Goal: Task Accomplishment & Management: Complete application form

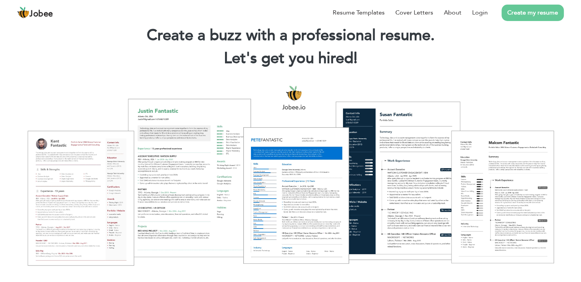
scroll to position [38, 0]
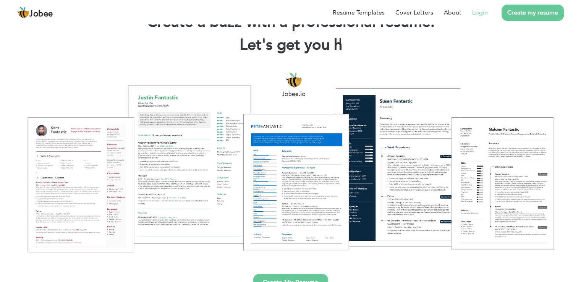
click at [479, 13] on link "Login" at bounding box center [480, 12] width 16 height 9
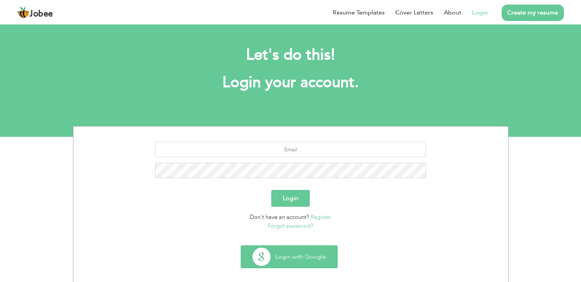
click at [302, 257] on button "Login with Google" at bounding box center [289, 257] width 96 height 22
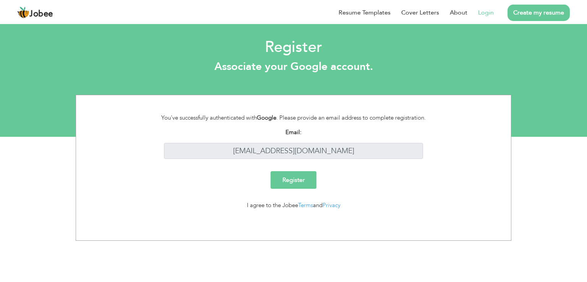
click at [293, 178] on input "Register" at bounding box center [294, 180] width 46 height 18
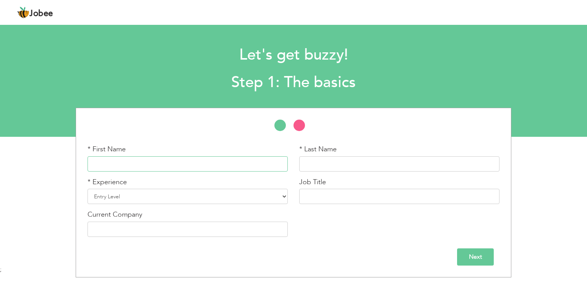
click at [250, 164] on input "text" at bounding box center [188, 163] width 200 height 15
type input "Abdullatif"
click at [361, 161] on input "text" at bounding box center [399, 163] width 200 height 15
type input "khan"
click at [284, 197] on select "Entry Level Less than 1 Year 1 Year 2 Years 3 Years 4 Years 5 Years 6 Years 7 Y…" at bounding box center [188, 196] width 200 height 15
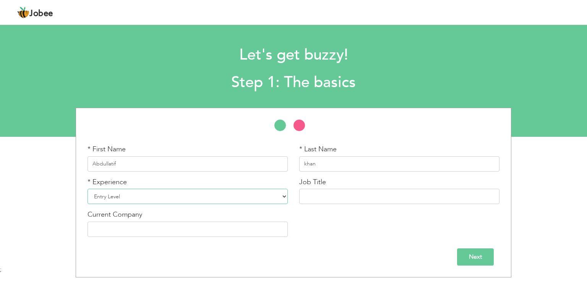
select select "4"
click at [88, 189] on select "Entry Level Less than 1 Year 1 Year 2 Years 3 Years 4 Years 5 Years 6 Years 7 Y…" at bounding box center [188, 196] width 200 height 15
click at [327, 197] on input "text" at bounding box center [399, 196] width 200 height 15
type input "m"
type input "MS Word and MS excel"
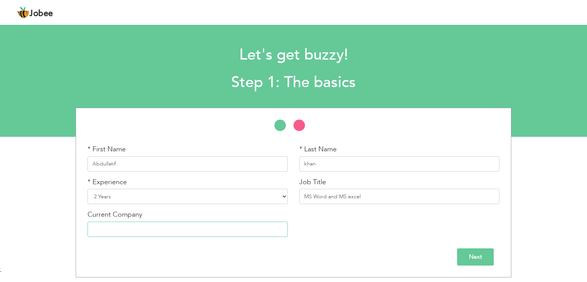
click at [154, 231] on input "text" at bounding box center [188, 229] width 200 height 15
type input "p"
type input "Peak Solution"
click at [474, 259] on input "Next" at bounding box center [475, 256] width 37 height 17
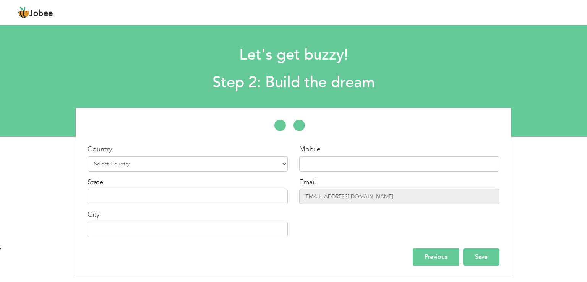
click at [474, 259] on input "Save" at bounding box center [481, 256] width 36 height 17
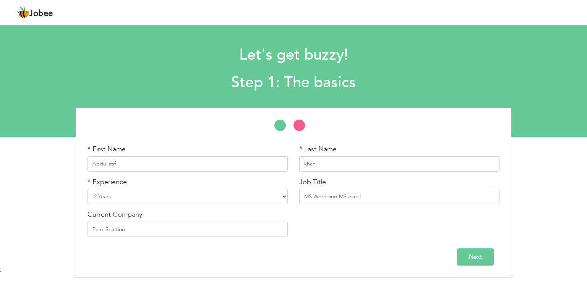
click at [479, 259] on input "Next" at bounding box center [475, 256] width 37 height 17
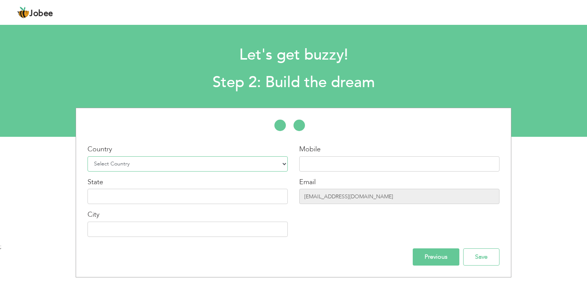
click at [190, 164] on select "Select Country Afghanistan Albania Algeria American Samoa Andorra Angola Anguil…" at bounding box center [188, 163] width 200 height 15
select select "166"
click at [88, 156] on select "Select Country Afghanistan Albania Algeria American Samoa Andorra Angola Anguil…" at bounding box center [188, 163] width 200 height 15
click at [187, 200] on input "text" at bounding box center [188, 196] width 200 height 15
type input "l"
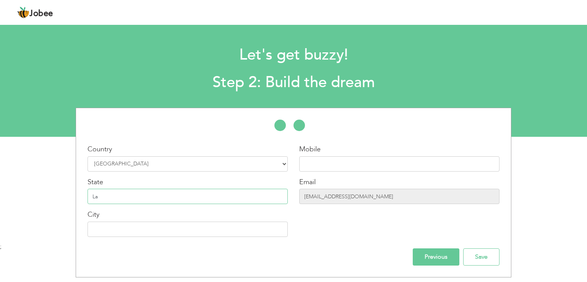
type input "L"
type input "P"
click at [95, 197] on input "punjab" at bounding box center [188, 196] width 200 height 15
type input "Punjab"
click at [231, 233] on input "text" at bounding box center [188, 229] width 200 height 15
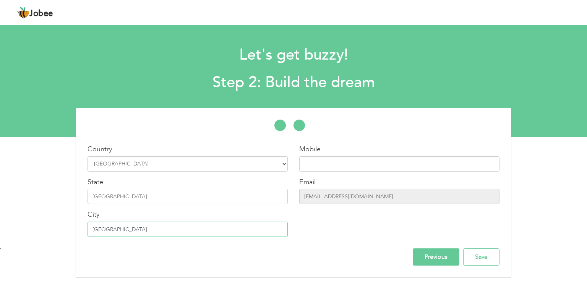
type input "Lahore"
click at [358, 164] on input "text" at bounding box center [399, 163] width 200 height 15
type input "0304 3339281"
click at [485, 258] on input "Save" at bounding box center [481, 256] width 36 height 17
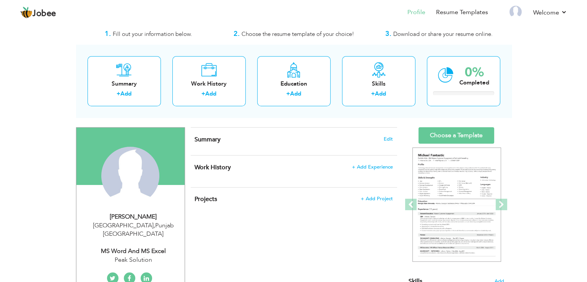
scroll to position [28, 0]
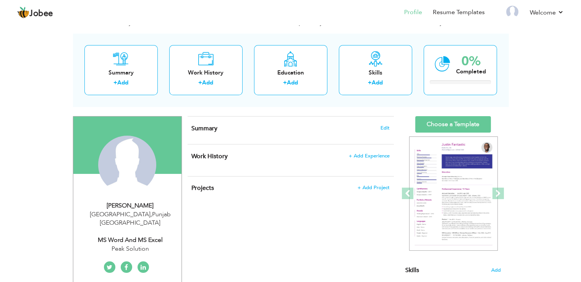
click at [266, 132] on div "Summary Edit" at bounding box center [291, 131] width 206 height 28
click at [385, 128] on span "Edit" at bounding box center [385, 127] width 9 height 5
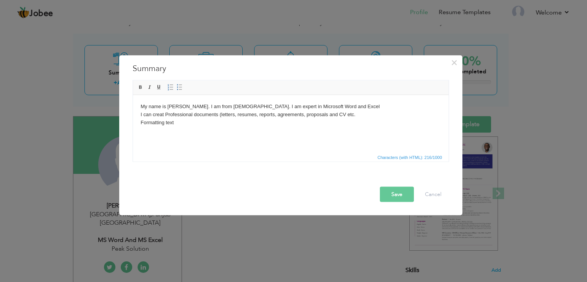
click at [177, 121] on body "My name is [PERSON_NAME]. I am from [DEMOGRAPHIC_DATA]. I am expert in Microsof…" at bounding box center [290, 114] width 300 height 24
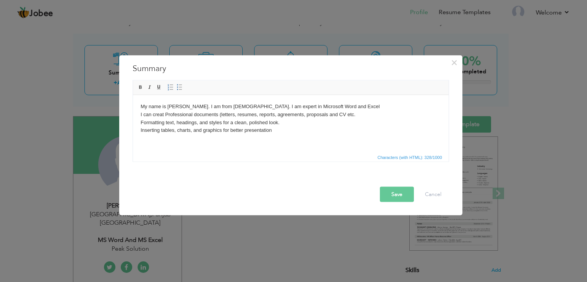
click at [140, 136] on html "My name is [PERSON_NAME]. I am from [DEMOGRAPHIC_DATA]. I am expert in Microsof…" at bounding box center [291, 118] width 316 height 47
click at [273, 132] on body "My name is [PERSON_NAME]. I am from [DEMOGRAPHIC_DATA]. I am expert in Microsof…" at bounding box center [290, 118] width 300 height 32
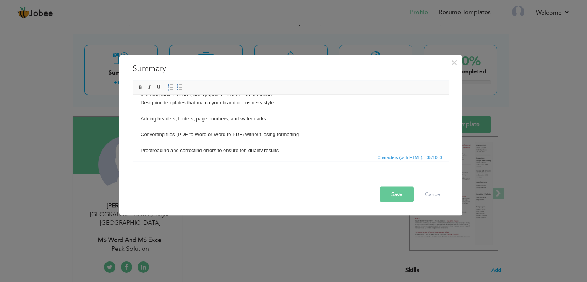
scroll to position [23, 0]
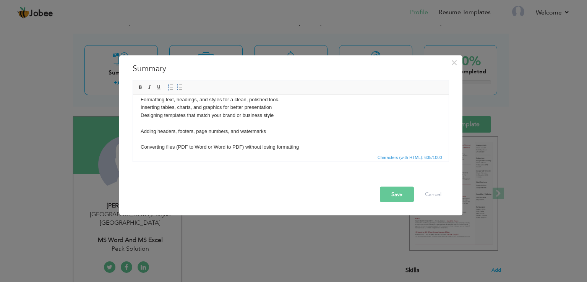
click at [262, 138] on body "My name is [PERSON_NAME]. I am from [DEMOGRAPHIC_DATA]. I am expert in Microsof…" at bounding box center [290, 130] width 300 height 103
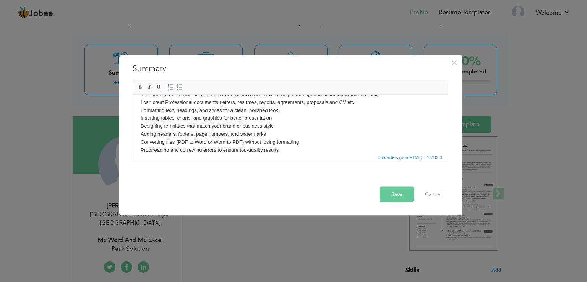
scroll to position [20, 0]
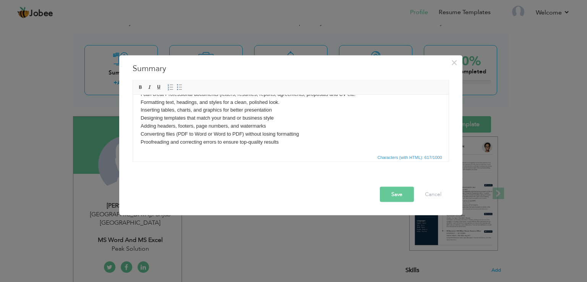
click at [397, 195] on button "Save" at bounding box center [397, 194] width 34 height 15
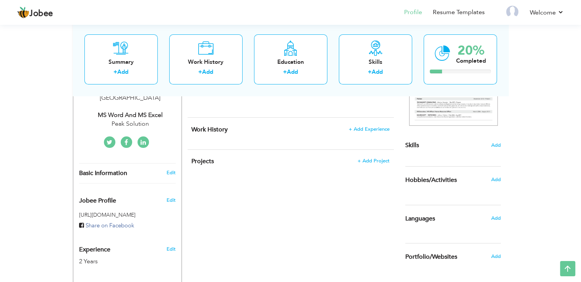
scroll to position [115, 0]
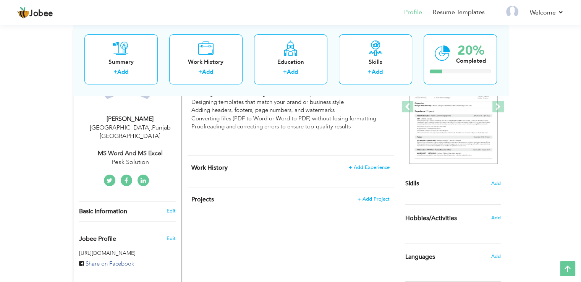
click at [315, 175] on div "Work History + Add Experience × Work History * Job Title Company Duration" at bounding box center [291, 172] width 206 height 32
click at [376, 169] on span "+ Add Experience" at bounding box center [369, 167] width 41 height 5
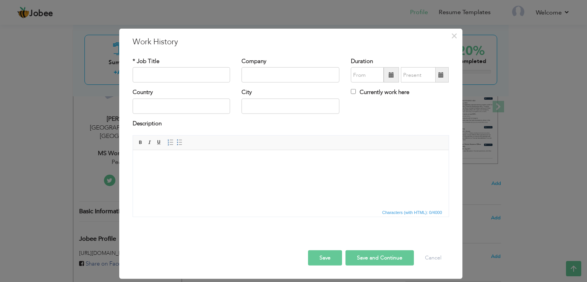
click at [530, 146] on div "× Work History * Job Title Company Duration Currently work here Country" at bounding box center [293, 141] width 587 height 282
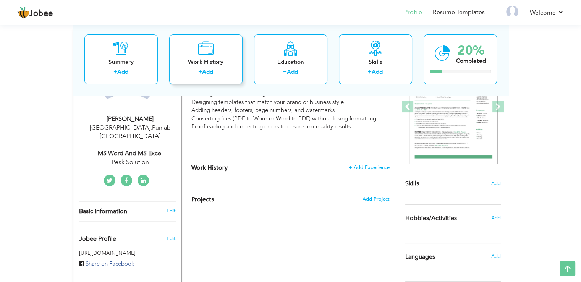
click at [200, 70] on label "+" at bounding box center [200, 72] width 4 height 8
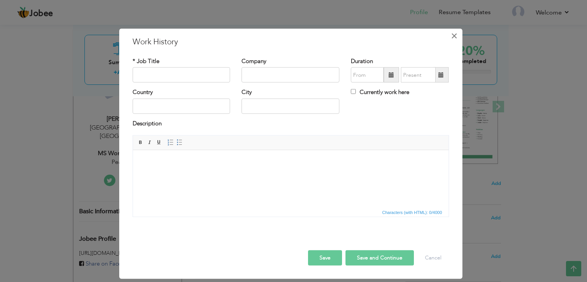
click at [454, 31] on span "×" at bounding box center [454, 36] width 6 height 14
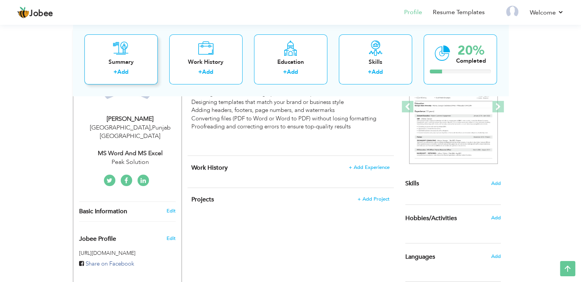
click at [140, 51] on div "Summary + Add" at bounding box center [120, 59] width 73 height 50
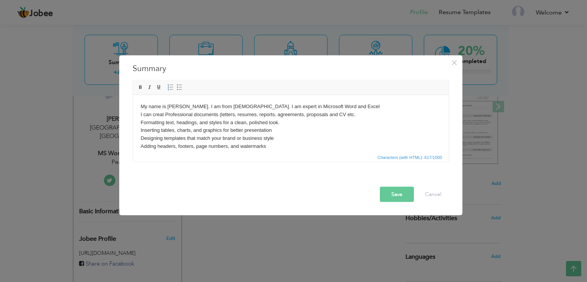
click at [402, 199] on button "Save" at bounding box center [397, 194] width 34 height 15
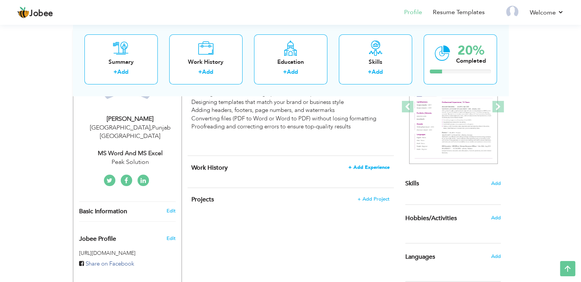
click at [375, 166] on span "+ Add Experience" at bounding box center [369, 167] width 41 height 5
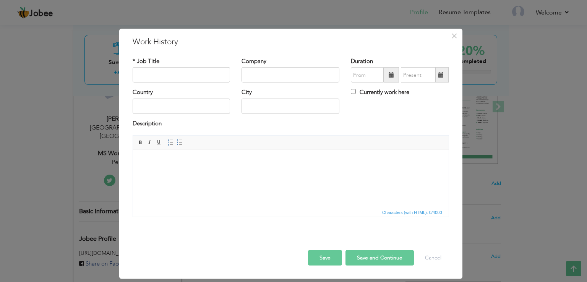
click at [517, 112] on div "× Work History * Job Title Company Duration Currently work here Country" at bounding box center [293, 141] width 587 height 282
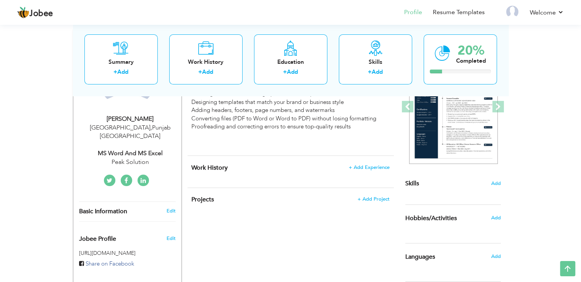
click at [320, 171] on h4 "Work History + Add Experience" at bounding box center [290, 168] width 198 height 8
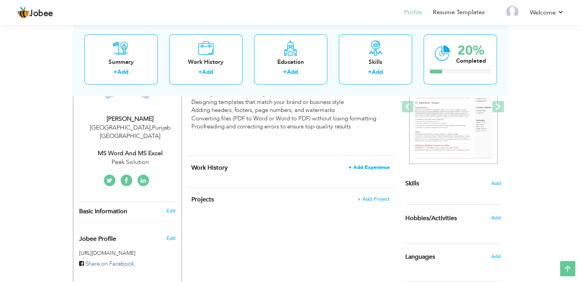
click at [371, 167] on span "+ Add Experience" at bounding box center [369, 167] width 41 height 5
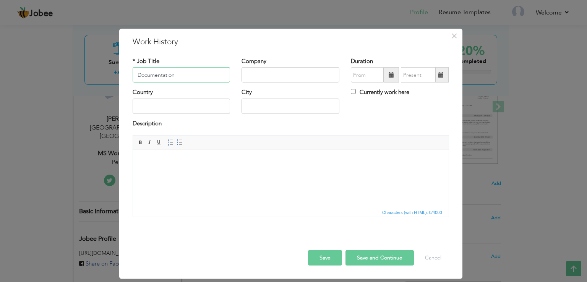
type input "Documentation"
click at [261, 76] on input "text" at bounding box center [291, 74] width 98 height 15
type input "Peak Solution"
click at [199, 107] on input "text" at bounding box center [182, 106] width 98 height 15
type input "[GEOGRAPHIC_DATA]"
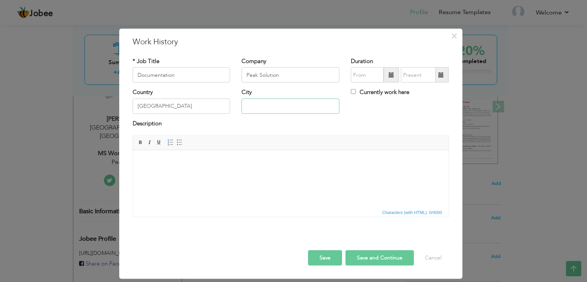
click at [249, 107] on input "text" at bounding box center [291, 106] width 98 height 15
type input "[GEOGRAPHIC_DATA]"
click at [366, 77] on input "09/2025" at bounding box center [367, 74] width 33 height 15
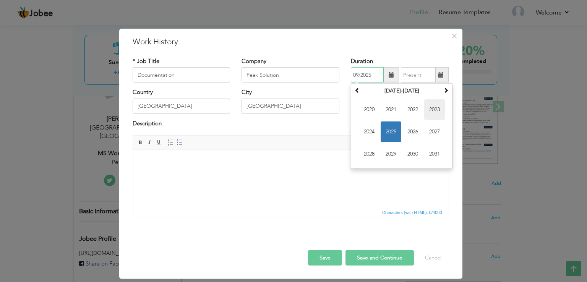
click at [432, 114] on span "2023" at bounding box center [434, 109] width 21 height 21
click at [368, 115] on span "Jan" at bounding box center [369, 109] width 21 height 21
type input "01/2023"
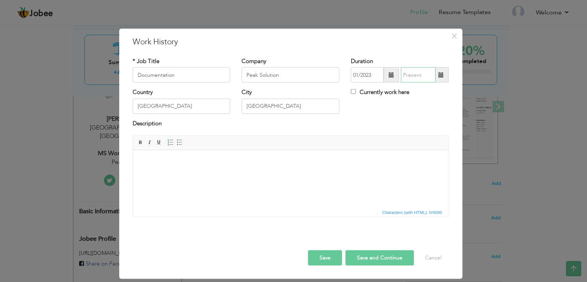
type input "09/2025"
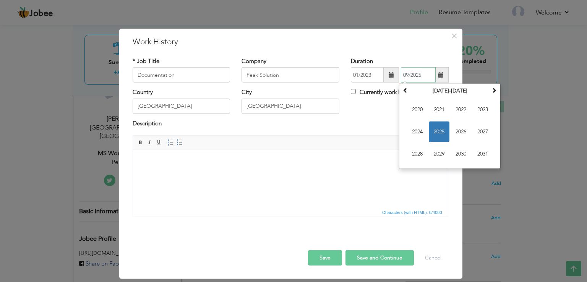
click at [423, 80] on input "09/2025" at bounding box center [418, 74] width 35 height 15
click at [440, 128] on span "2025" at bounding box center [439, 132] width 21 height 21
click at [419, 153] on span "Sep" at bounding box center [417, 154] width 21 height 21
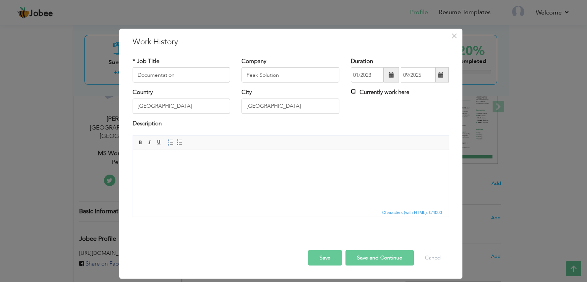
click at [352, 92] on input "Currently work here" at bounding box center [353, 91] width 5 height 5
checkbox input "true"
click at [376, 259] on button "Save and Continue" at bounding box center [380, 257] width 68 height 15
click at [376, 259] on button "Save and Continue" at bounding box center [377, 257] width 74 height 15
checkbox input "false"
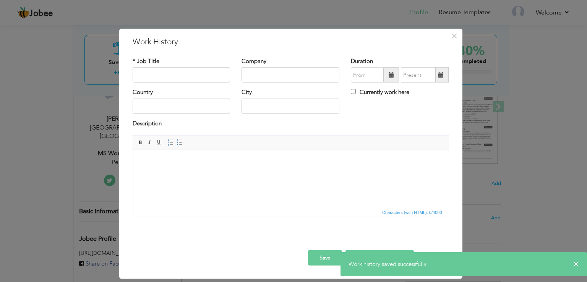
click at [332, 172] on html at bounding box center [291, 161] width 316 height 23
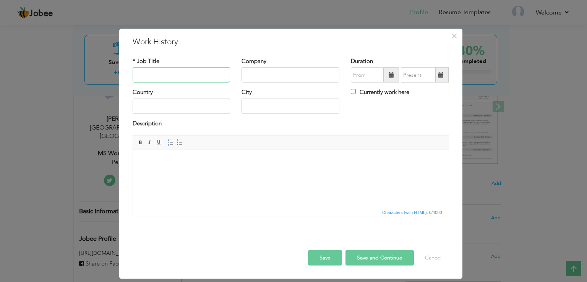
click at [185, 75] on input "text" at bounding box center [182, 74] width 98 height 15
type input "MS Word and MS Excel"
click at [274, 75] on input "text" at bounding box center [291, 74] width 98 height 15
type input "Peak Solution"
click at [144, 100] on input "text" at bounding box center [182, 106] width 98 height 15
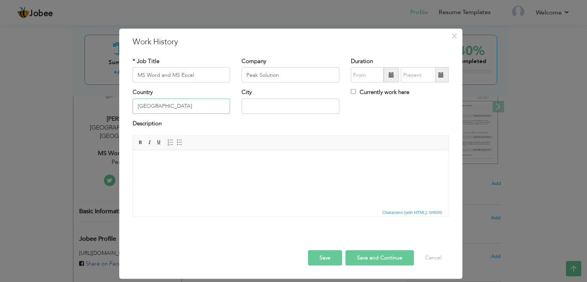
type input "[GEOGRAPHIC_DATA]"
click at [260, 104] on input "text" at bounding box center [291, 106] width 98 height 15
type input "[GEOGRAPHIC_DATA]"
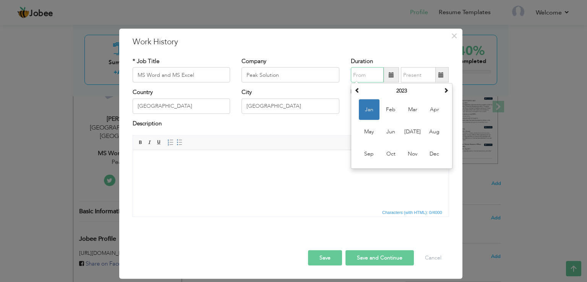
click at [362, 79] on input "text" at bounding box center [367, 74] width 33 height 15
click at [370, 107] on span "Jan" at bounding box center [369, 109] width 21 height 21
type input "01/2023"
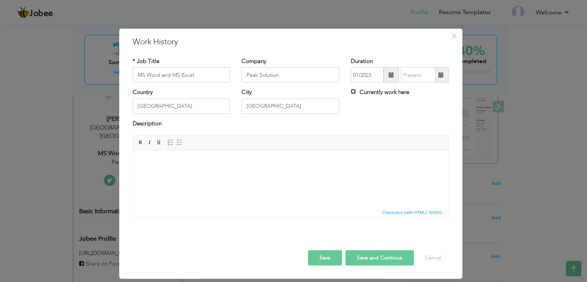
click at [355, 93] on input "Currently work here" at bounding box center [353, 91] width 5 height 5
checkbox input "true"
click at [148, 156] on html at bounding box center [291, 161] width 316 height 23
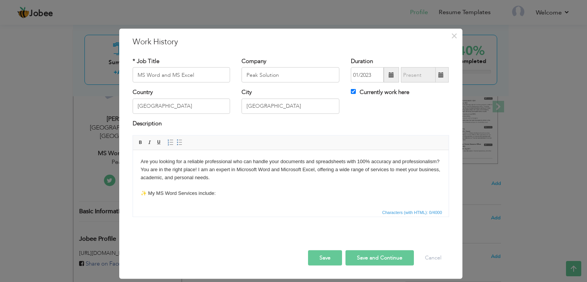
scroll to position [315, 0]
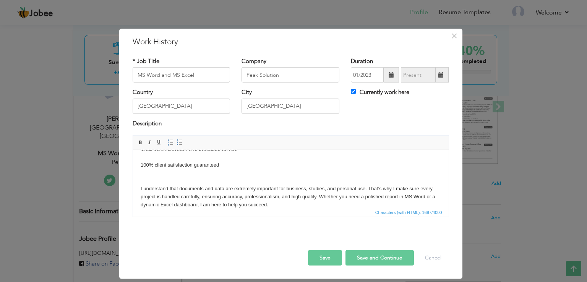
click at [373, 261] on button "Save and Continue" at bounding box center [380, 257] width 68 height 15
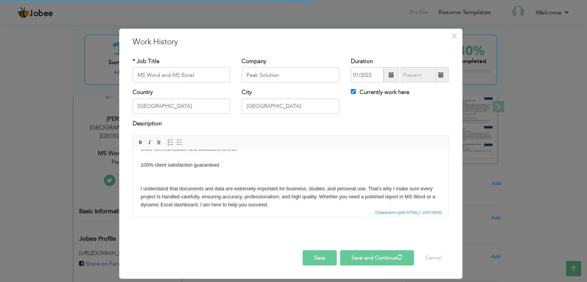
checkbox input "false"
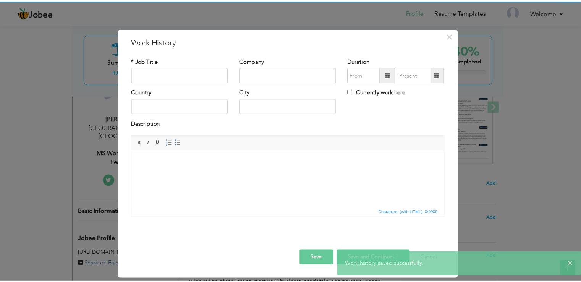
scroll to position [0, 0]
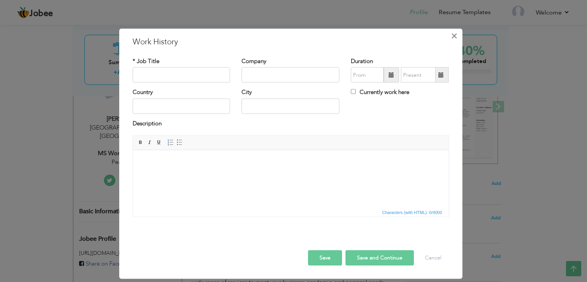
click at [456, 37] on span "×" at bounding box center [454, 36] width 6 height 14
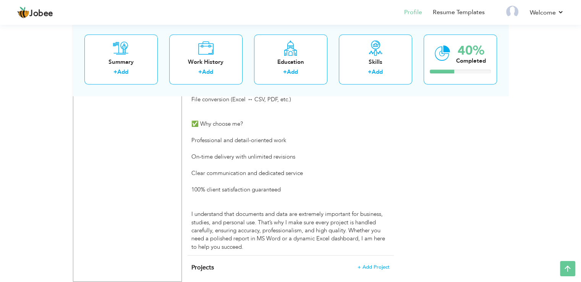
scroll to position [555, 0]
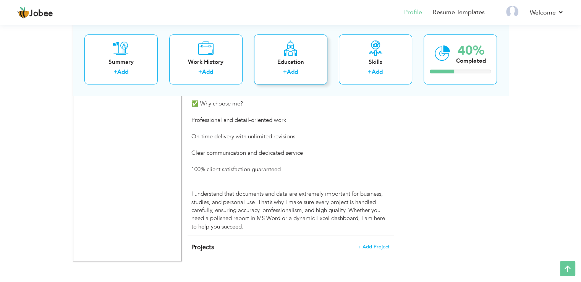
click at [312, 57] on div "Education + Add" at bounding box center [290, 59] width 73 height 50
radio input "true"
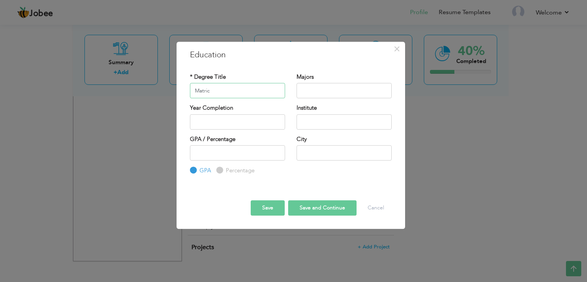
type input "Matric"
click at [324, 95] on input "text" at bounding box center [344, 90] width 95 height 15
type input "English"
click at [225, 125] on input "2025" at bounding box center [237, 121] width 95 height 15
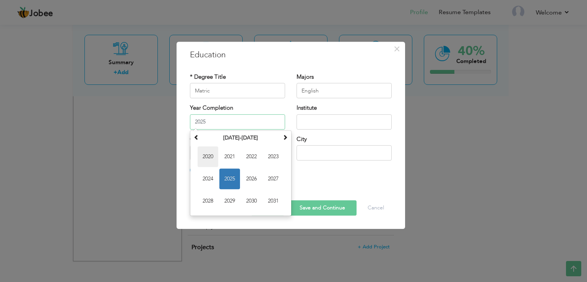
click at [211, 157] on span "2020" at bounding box center [208, 156] width 21 height 21
type input "2020"
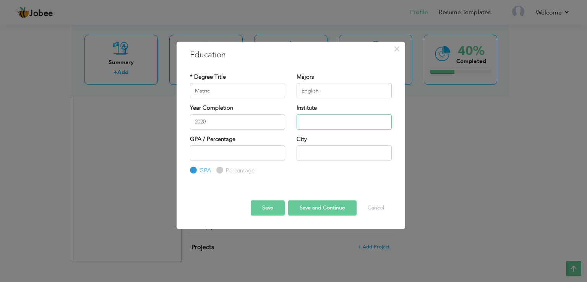
click at [327, 123] on input "text" at bounding box center [344, 121] width 95 height 15
type input "Govt. Boys School [GEOGRAPHIC_DATA]"
click at [253, 153] on input "number" at bounding box center [237, 152] width 95 height 15
type input "70"
click at [307, 150] on input "text" at bounding box center [344, 152] width 95 height 15
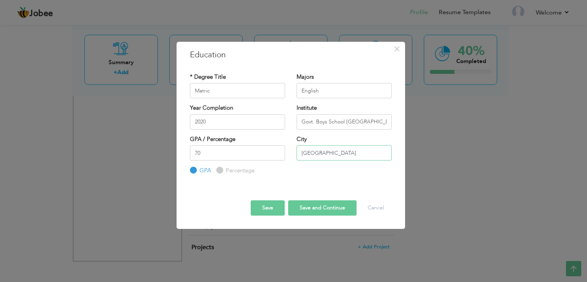
type input "[GEOGRAPHIC_DATA]"
drag, startPoint x: 318, startPoint y: 206, endPoint x: 320, endPoint y: 213, distance: 7.3
click at [318, 210] on button "Save and Continue" at bounding box center [322, 207] width 68 height 15
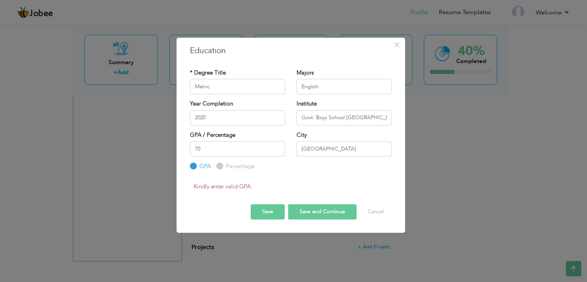
click at [219, 165] on input "Percentage" at bounding box center [218, 166] width 5 height 5
radio input "true"
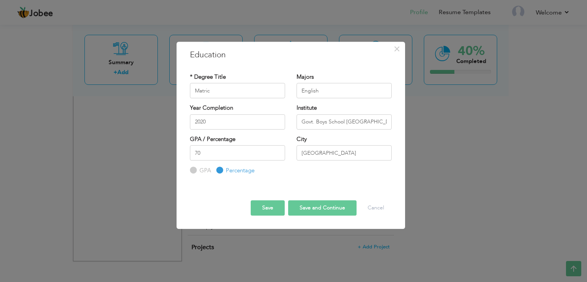
click at [321, 207] on button "Save and Continue" at bounding box center [322, 207] width 68 height 15
radio input "true"
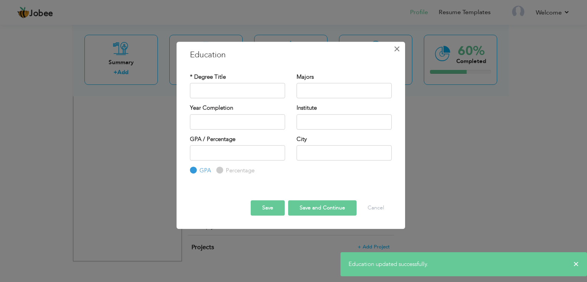
click at [396, 51] on span "×" at bounding box center [397, 49] width 6 height 14
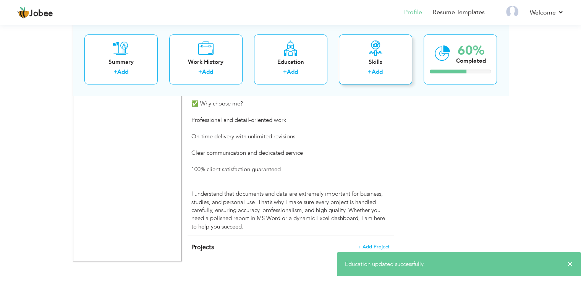
click at [373, 71] on link "Add" at bounding box center [377, 72] width 11 height 8
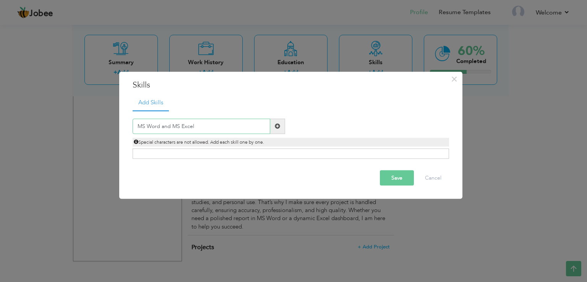
type input "MS Word and MS Excel"
click at [399, 180] on button "Save" at bounding box center [397, 177] width 34 height 15
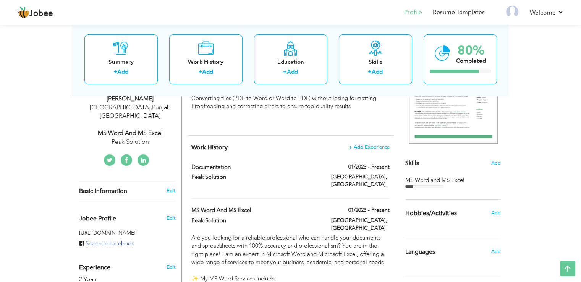
scroll to position [0, 0]
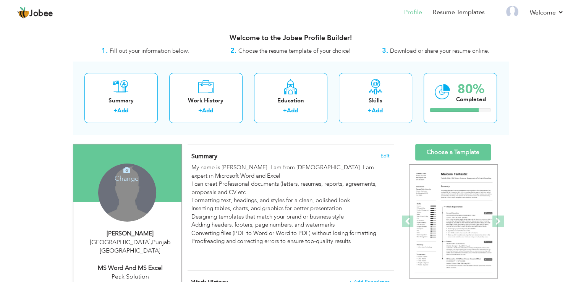
click at [120, 196] on div "Change Remove" at bounding box center [127, 193] width 58 height 58
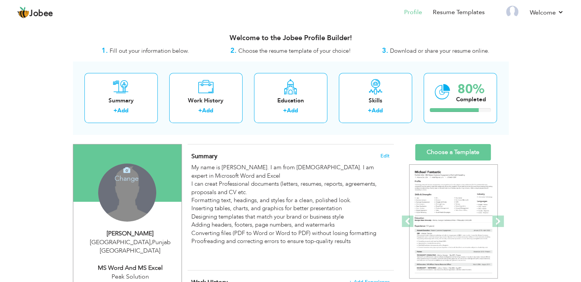
click at [125, 168] on icon at bounding box center [126, 170] width 7 height 7
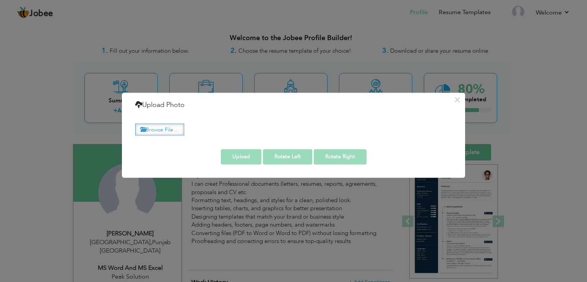
click at [166, 129] on label "Browse File ..." at bounding box center [159, 129] width 49 height 12
click at [0, 0] on input "Browse File ..." at bounding box center [0, 0] width 0 height 0
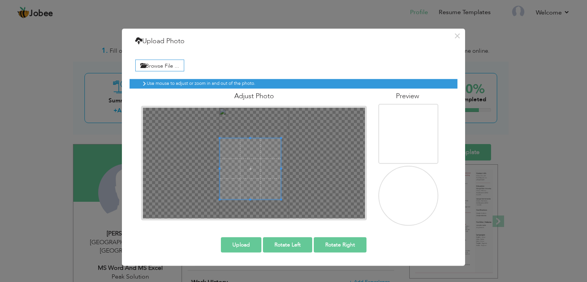
click at [249, 167] on span at bounding box center [250, 168] width 61 height 61
click at [264, 167] on div at bounding box center [251, 169] width 62 height 62
click at [252, 196] on div at bounding box center [250, 167] width 61 height 61
click at [267, 164] on span at bounding box center [249, 176] width 61 height 61
click at [252, 170] on span at bounding box center [250, 175] width 61 height 61
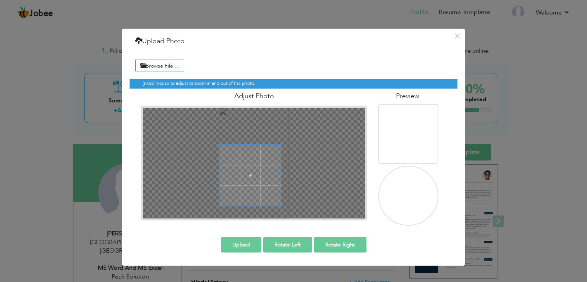
click at [161, 81] on h6 "Use mouse to adjust or zoom in and out of the photo." at bounding box center [294, 83] width 295 height 5
click at [169, 81] on h6 "Use mouse to adjust or zoom in and out of the photo." at bounding box center [294, 83] width 295 height 5
click at [419, 184] on img at bounding box center [412, 184] width 68 height 109
click at [253, 245] on button "Upload" at bounding box center [241, 244] width 41 height 15
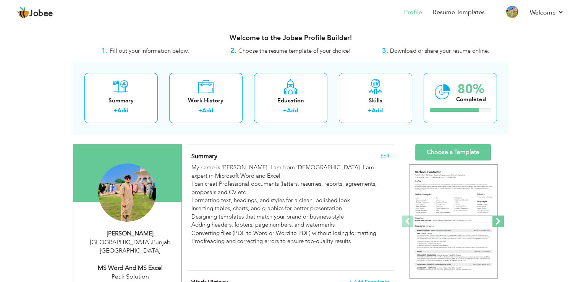
click at [500, 220] on span at bounding box center [498, 221] width 11 height 11
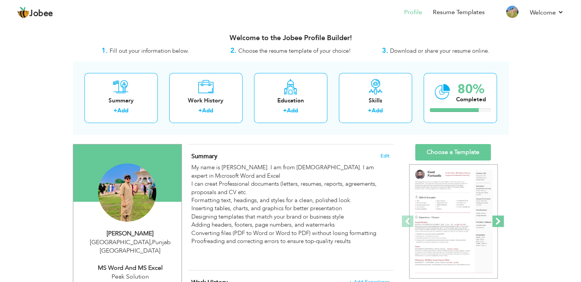
click at [500, 220] on span at bounding box center [498, 221] width 11 height 11
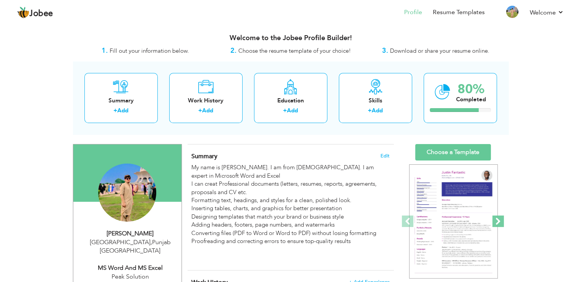
click at [500, 220] on span at bounding box center [498, 221] width 11 height 11
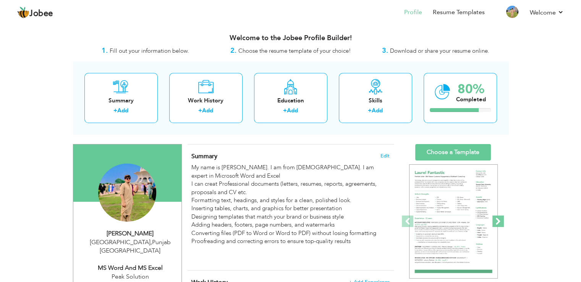
click at [500, 220] on span at bounding box center [498, 221] width 11 height 11
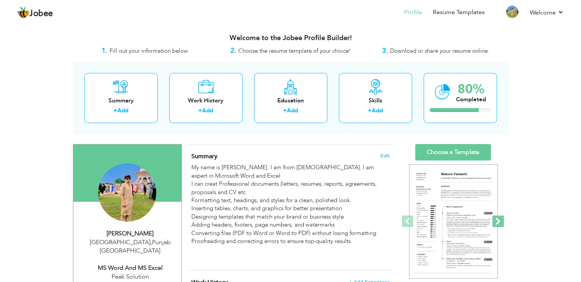
click at [500, 220] on span at bounding box center [498, 221] width 11 height 11
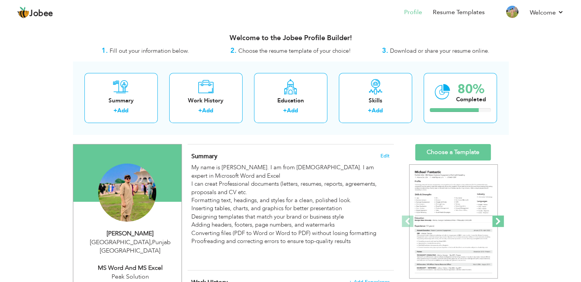
click at [500, 220] on span at bounding box center [498, 221] width 11 height 11
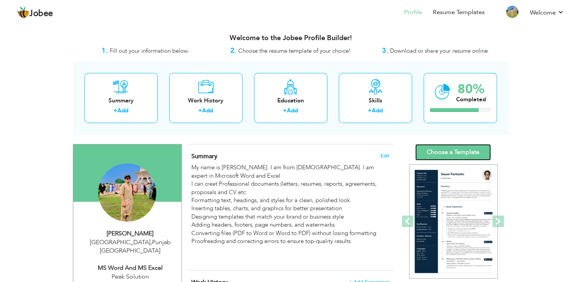
click at [446, 146] on link "Choose a Template" at bounding box center [453, 152] width 76 height 16
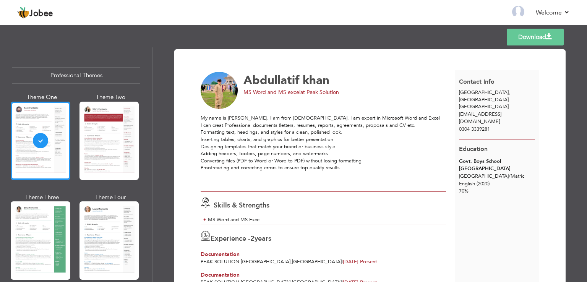
click at [515, 39] on link "Download" at bounding box center [535, 37] width 57 height 17
click at [510, 37] on link "Download" at bounding box center [535, 37] width 57 height 17
